Goal: Task Accomplishment & Management: Use online tool/utility

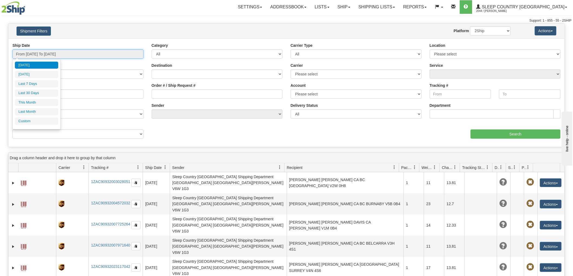
click at [58, 54] on input "From 10/14/2025 To 10/15/2025" at bounding box center [77, 54] width 131 height 9
click at [43, 102] on li "This Month" at bounding box center [36, 102] width 43 height 7
type input "From 10/01/2025 To 10/31/2025"
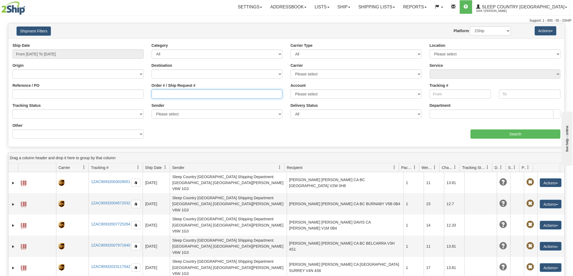
click at [224, 90] on input "Order # / Ship Request #" at bounding box center [217, 94] width 131 height 9
paste input "9000I101994"
type input "9000I101994"
click at [502, 139] on div "Ship Date From 10/01/2025 To 10/31/2025 Category All Inbound Outbound Carrier T…" at bounding box center [286, 93] width 556 height 100
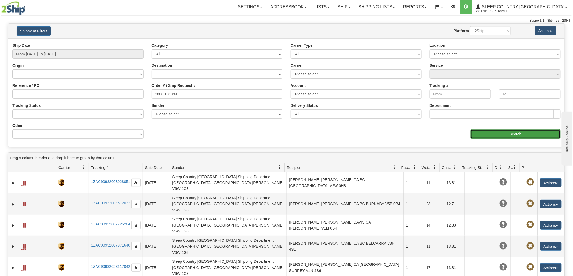
click at [501, 137] on input "Search" at bounding box center [515, 134] width 90 height 9
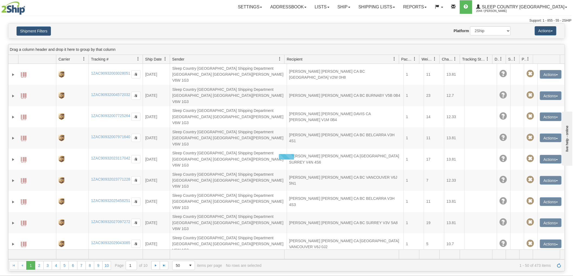
click at [90, 22] on div "Support: 1 - 855 - 55 - 2SHIP" at bounding box center [286, 20] width 570 height 5
click at [15, 29] on h4 "Shipment Filters" at bounding box center [57, 30] width 91 height 9
click at [22, 29] on button "Shipment Filters" at bounding box center [34, 31] width 34 height 9
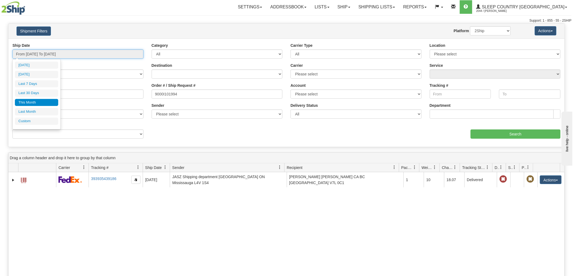
click at [87, 57] on input "From 10/01/2025 To 10/31/2025" at bounding box center [77, 54] width 131 height 9
click at [229, 204] on div "31631805 2044 393935439186 10/06/2025 10/06/2025 09:43:30 AM JASZ Shipping depa…" at bounding box center [286, 265] width 556 height 186
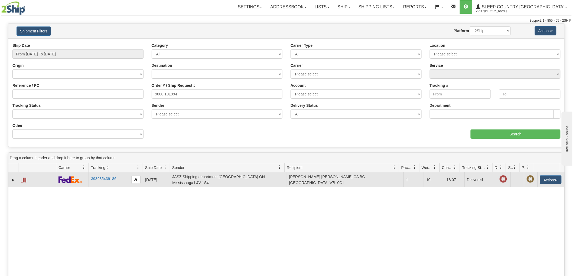
click at [22, 181] on span at bounding box center [23, 180] width 5 height 5
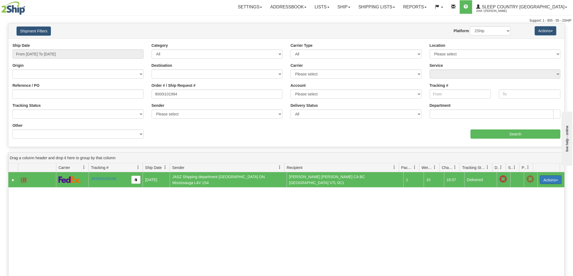
click at [546, 180] on button "Actions" at bounding box center [551, 180] width 22 height 9
click at [100, 178] on link "393935439186" at bounding box center [103, 179] width 25 height 4
click at [552, 181] on button "Actions" at bounding box center [551, 180] width 22 height 9
click at [534, 196] on link "Return" at bounding box center [539, 197] width 43 height 7
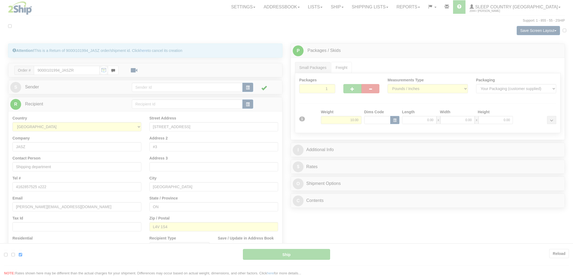
type input "92"
type input "09:49"
type input "16:00"
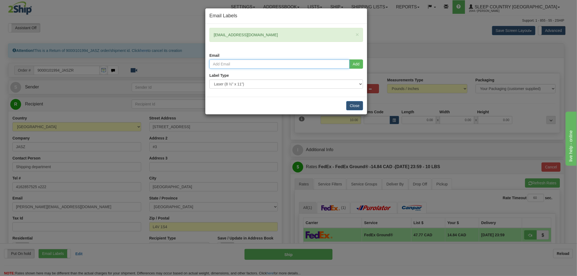
click at [317, 61] on input "email" at bounding box center [280, 64] width 140 height 9
click at [281, 61] on input "email" at bounding box center [280, 64] width 140 height 9
paste input "[PERSON_NAME] <[EMAIL_ADDRESS][DOMAIN_NAME]>"
drag, startPoint x: 244, startPoint y: 63, endPoint x: 149, endPoint y: 63, distance: 95.0
click at [149, 63] on div "Email Labels × [EMAIL_ADDRESS][DOMAIN_NAME] Email [PERSON_NAME] <[EMAIL_ADDRESS…" at bounding box center [288, 138] width 577 height 276
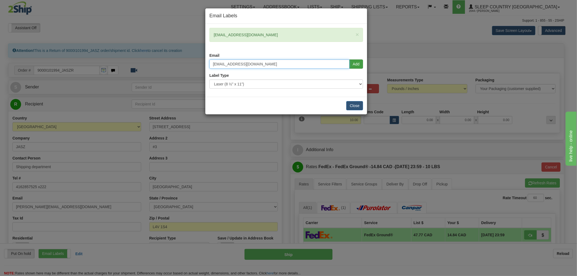
type input "[EMAIL_ADDRESS][DOMAIN_NAME]"
click at [358, 67] on button "Add" at bounding box center [356, 64] width 14 height 9
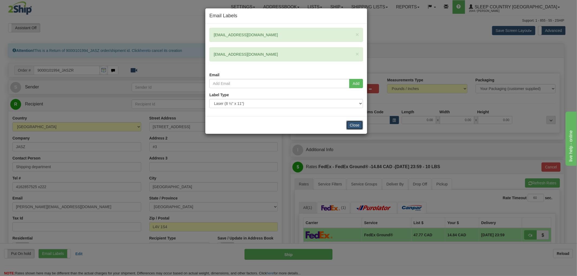
click at [357, 125] on button "Close" at bounding box center [354, 125] width 17 height 9
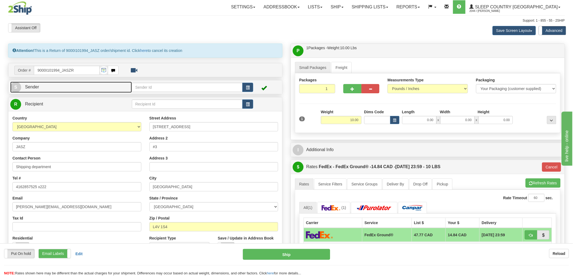
click at [74, 85] on link "S Sender" at bounding box center [71, 87] width 122 height 11
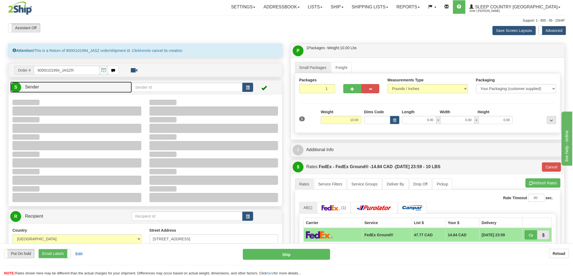
type input "18:45"
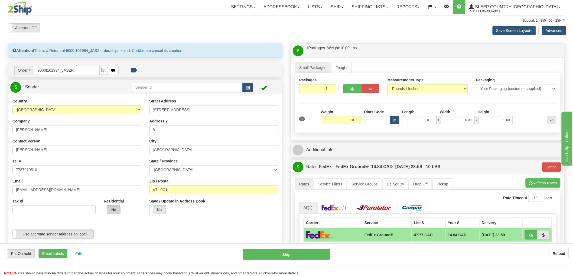
click at [116, 212] on label "No" at bounding box center [112, 210] width 16 height 9
type input "92"
click at [95, 91] on link "S Sender" at bounding box center [71, 87] width 122 height 11
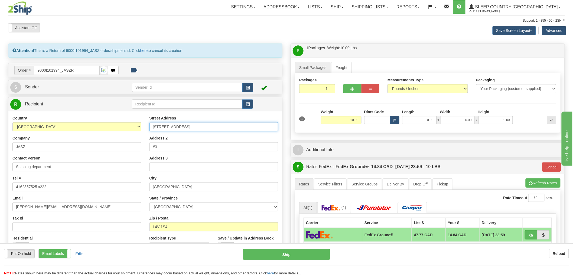
click at [223, 127] on input "[STREET_ADDRESS]" at bounding box center [213, 126] width 129 height 9
paste input "951- at [STREET_ADDRESS]"
click at [239, 126] on input "951- at [STREET_ADDRESS]" at bounding box center [213, 126] width 129 height 9
click at [247, 126] on input "951- at [STREET_ADDRESS]" at bounding box center [213, 126] width 129 height 9
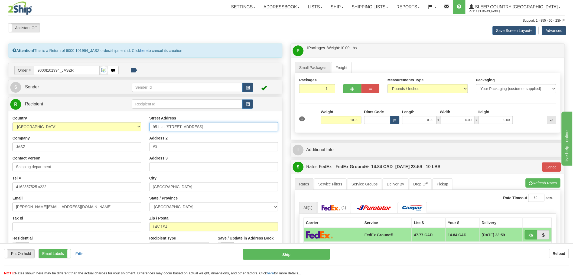
drag, startPoint x: 204, startPoint y: 127, endPoint x: 272, endPoint y: 125, distance: 68.5
click at [272, 125] on input "951- at [STREET_ADDRESS]" at bounding box center [213, 126] width 129 height 9
type input "951- at [STREET_ADDRESS]"
click at [196, 190] on input "[GEOGRAPHIC_DATA]" at bounding box center [213, 186] width 129 height 9
paste input "CALGARY T2C 4W3"
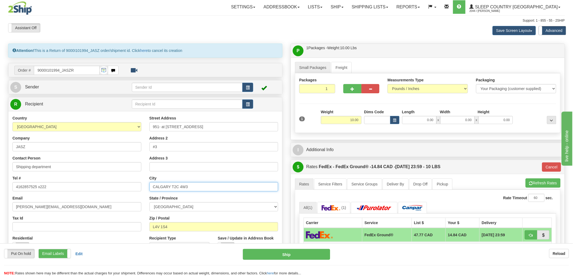
drag, startPoint x: 198, startPoint y: 187, endPoint x: 172, endPoint y: 185, distance: 26.0
click at [172, 185] on input "CALGARY T2C 4W3" at bounding box center [213, 186] width 129 height 9
type input "[GEOGRAPHIC_DATA]"
click at [209, 209] on select "[GEOGRAPHIC_DATA] [GEOGRAPHIC_DATA] [GEOGRAPHIC_DATA] [GEOGRAPHIC_DATA] [GEOGRA…" at bounding box center [213, 206] width 129 height 9
select select "AB"
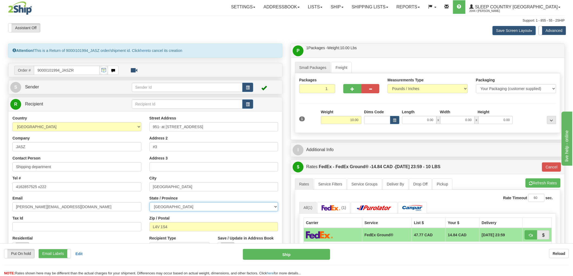
click at [149, 203] on select "[GEOGRAPHIC_DATA] [GEOGRAPHIC_DATA] [GEOGRAPHIC_DATA] [GEOGRAPHIC_DATA] [GEOGRA…" at bounding box center [213, 206] width 129 height 9
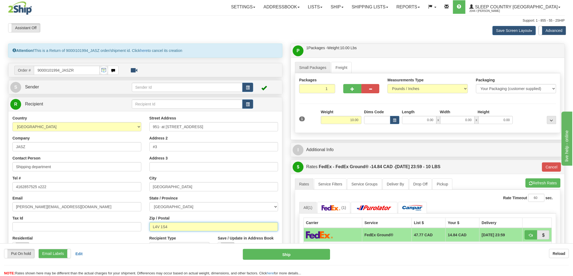
click at [194, 228] on input "L4V 1S4" at bounding box center [213, 227] width 129 height 9
paste input "T2C 4W3"
type input "T2C 4W3"
click at [165, 129] on input "951- at [STREET_ADDRESS]" at bounding box center [213, 126] width 129 height 9
type input "92"
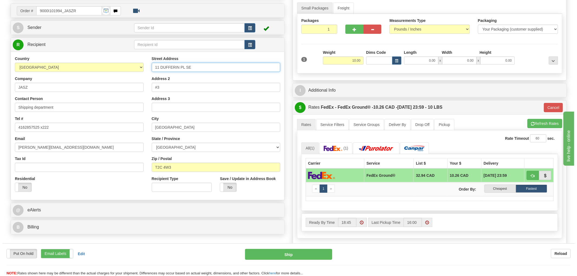
scroll to position [60, 0]
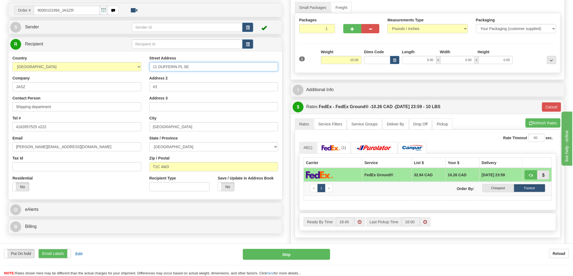
type input "11 DUFFERIN PL SE"
drag, startPoint x: 182, startPoint y: 86, endPoint x: 127, endPoint y: 86, distance: 54.9
click at [127, 86] on div "Country [GEOGRAPHIC_DATA] [GEOGRAPHIC_DATA] [GEOGRAPHIC_DATA] [GEOGRAPHIC_DATA]…" at bounding box center [145, 125] width 274 height 140
click at [63, 84] on input "JASZ" at bounding box center [76, 86] width 129 height 9
type input "SLEEP COUNTRY"
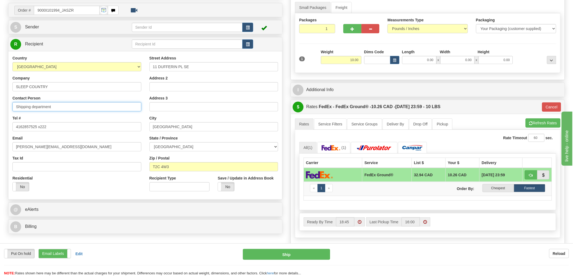
click at [68, 106] on input "Shipping department" at bounding box center [76, 106] width 129 height 9
paste input "LEEP COUNTRY"
type input "SLEEP COUNTRY"
click at [75, 128] on input "4162857525 x222" at bounding box center [76, 126] width 129 height 9
click at [35, 126] on input "4162857525 x222" at bounding box center [76, 126] width 129 height 9
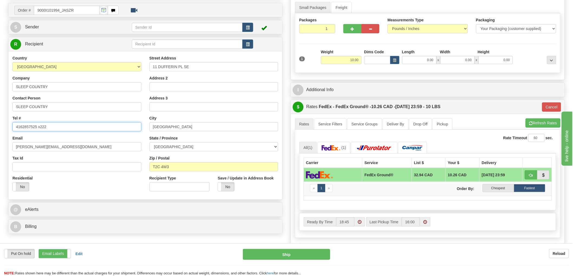
paste input "[PHONE_NUMBER]"
type input "[PHONE_NUMBER]"
click at [36, 149] on input "[PERSON_NAME][EMAIL_ADDRESS][DOMAIN_NAME]" at bounding box center [76, 146] width 129 height 9
paste input "[EMAIL_ADDRESS][DOMAIN_NAME]"
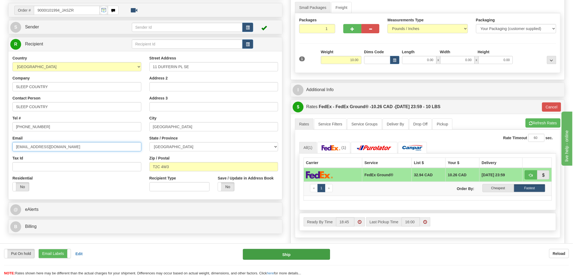
type input "[EMAIL_ADDRESS][DOMAIN_NAME]"
click at [300, 252] on button "Ship" at bounding box center [286, 254] width 87 height 11
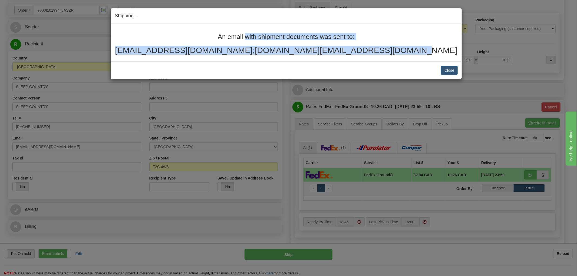
drag, startPoint x: 413, startPoint y: 53, endPoint x: 198, endPoint y: 26, distance: 217.4
click at [198, 26] on div "An email with shipment documents was sent to: [EMAIL_ADDRESS][DOMAIN_NAME];[DOM…" at bounding box center [286, 43] width 351 height 38
copy div "An email with shipment documents was sent to: [EMAIL_ADDRESS][DOMAIN_NAME];[DOM…"
